Goal: Use online tool/utility: Utilize a website feature to perform a specific function

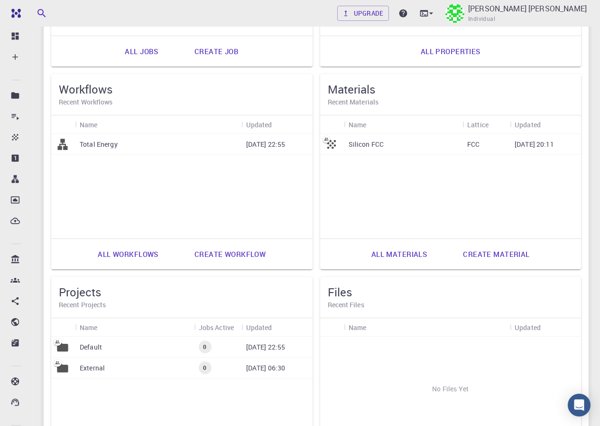
scroll to position [237, 0]
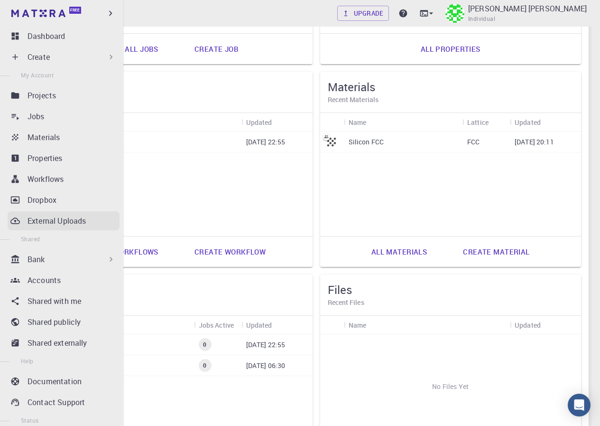
click at [60, 222] on p "External Uploads" at bounding box center [57, 220] width 58 height 11
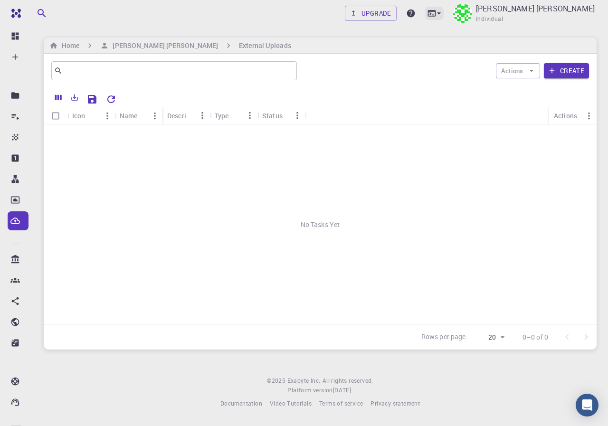
click at [443, 12] on icon at bounding box center [438, 13] width 9 height 9
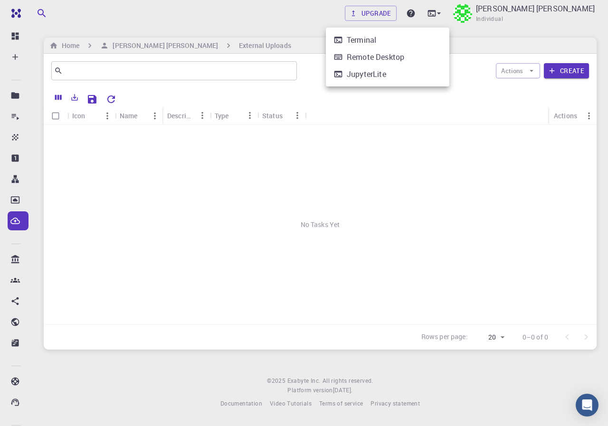
click at [378, 76] on div "JupyterLite" at bounding box center [366, 73] width 39 height 11
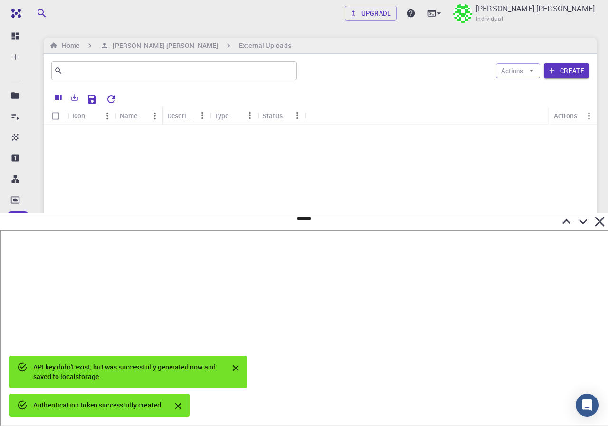
click at [234, 367] on icon "Close" at bounding box center [236, 368] width 6 height 6
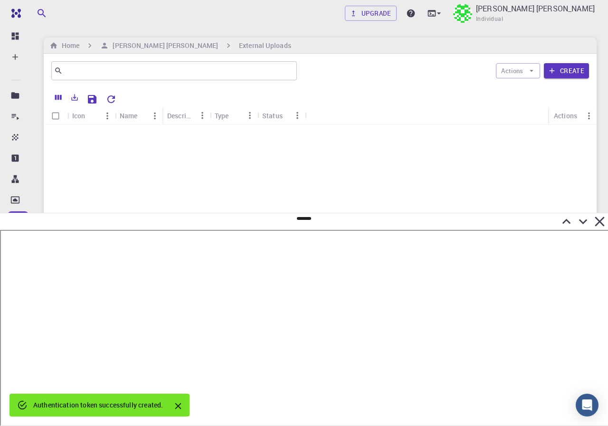
click at [180, 404] on icon "Close" at bounding box center [178, 406] width 10 height 10
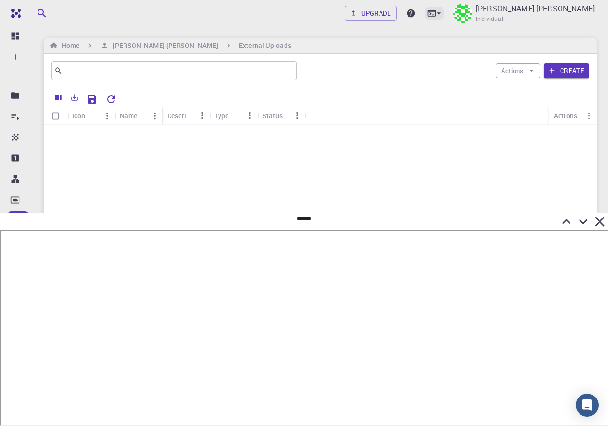
click at [442, 7] on div at bounding box center [434, 13] width 19 height 13
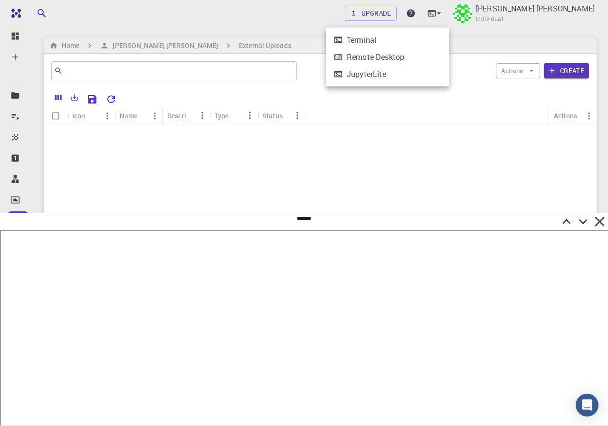
click at [356, 39] on div "Terminal" at bounding box center [361, 39] width 29 height 11
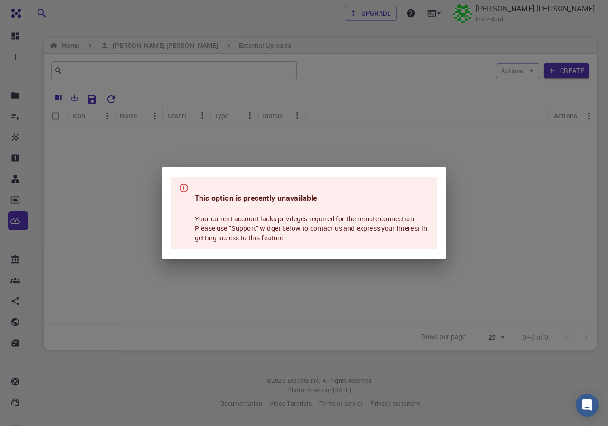
click at [368, 61] on div "This option is presently unavailable Your current account lacks privileges requ…" at bounding box center [304, 213] width 608 height 426
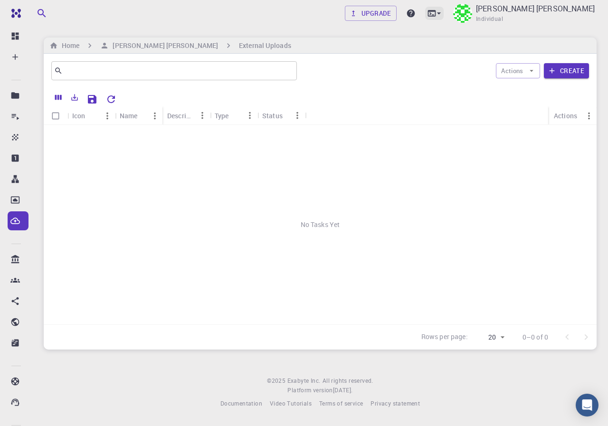
click at [441, 13] on icon at bounding box center [438, 13] width 9 height 9
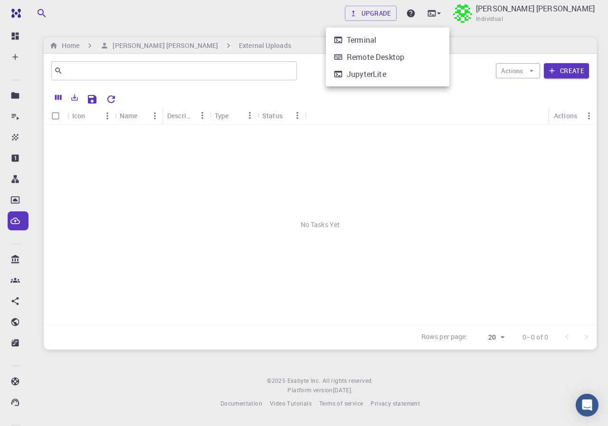
click at [383, 71] on div "JupyterLite" at bounding box center [366, 73] width 39 height 11
